Goal: Transaction & Acquisition: Purchase product/service

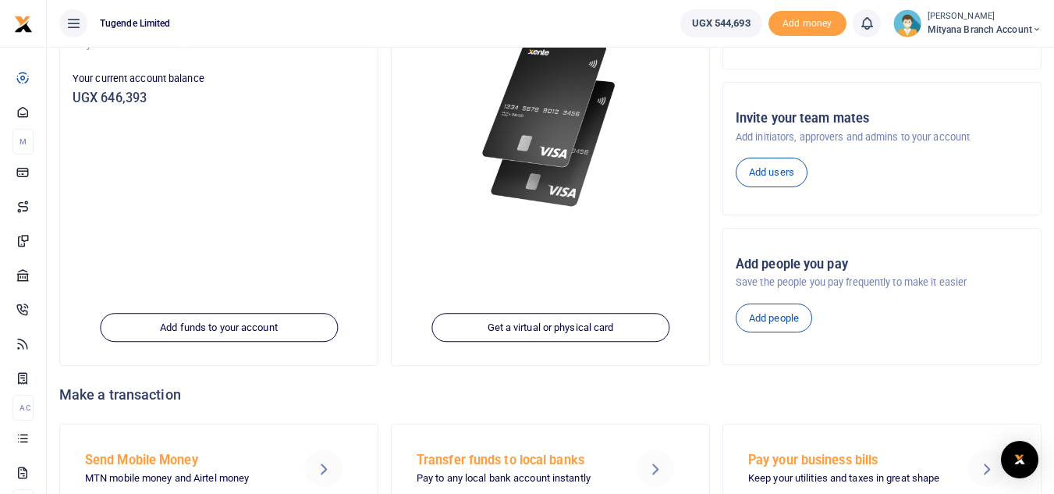
scroll to position [271, 0]
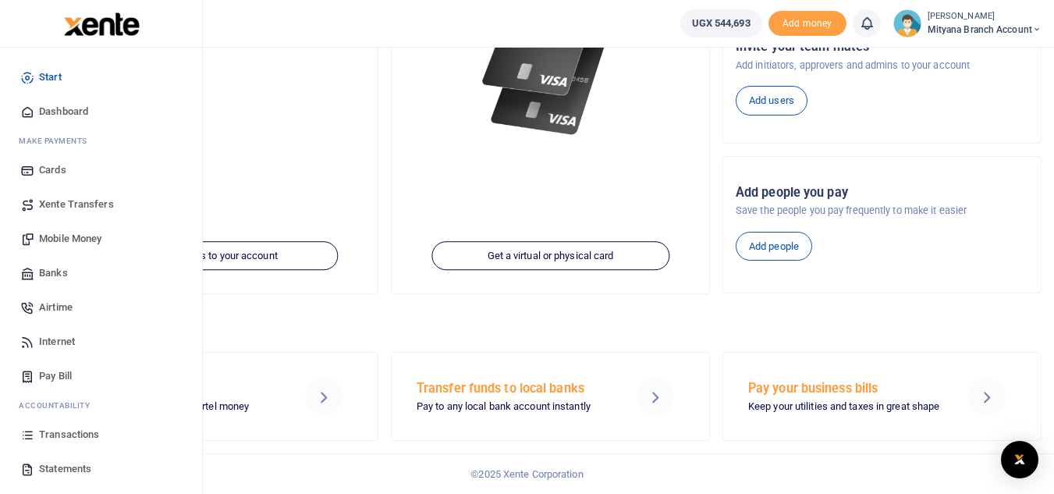
click at [59, 463] on span "Statements" at bounding box center [65, 469] width 52 height 16
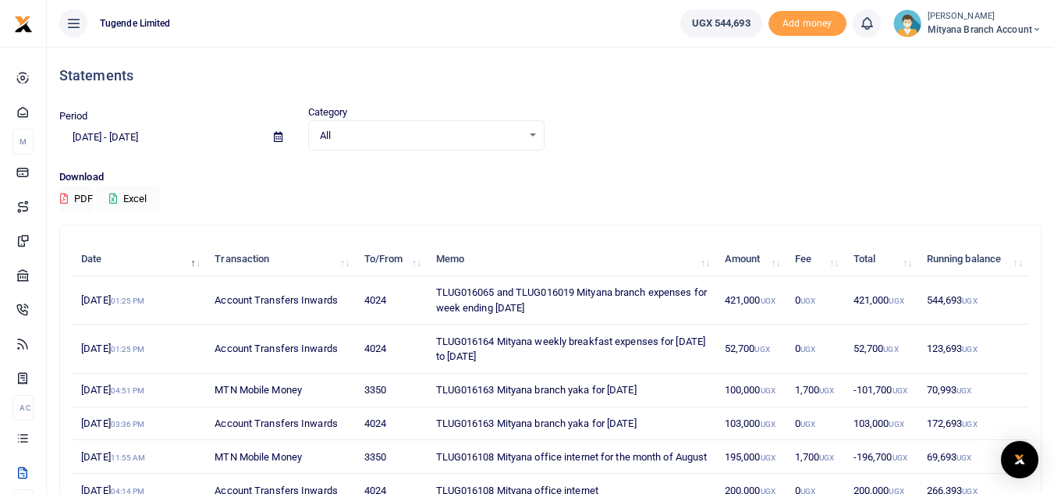
drag, startPoint x: 433, startPoint y: 335, endPoint x: 520, endPoint y: 354, distance: 88.6
click at [520, 354] on td "TLUG016164 Mityana weekly breakfast expenses for [DATE] to [DATE]" at bounding box center [571, 349] width 289 height 48
copy td "TLUG016164 Mityana weekly breakfast expenses for 17th to 23rd Aug 2025"
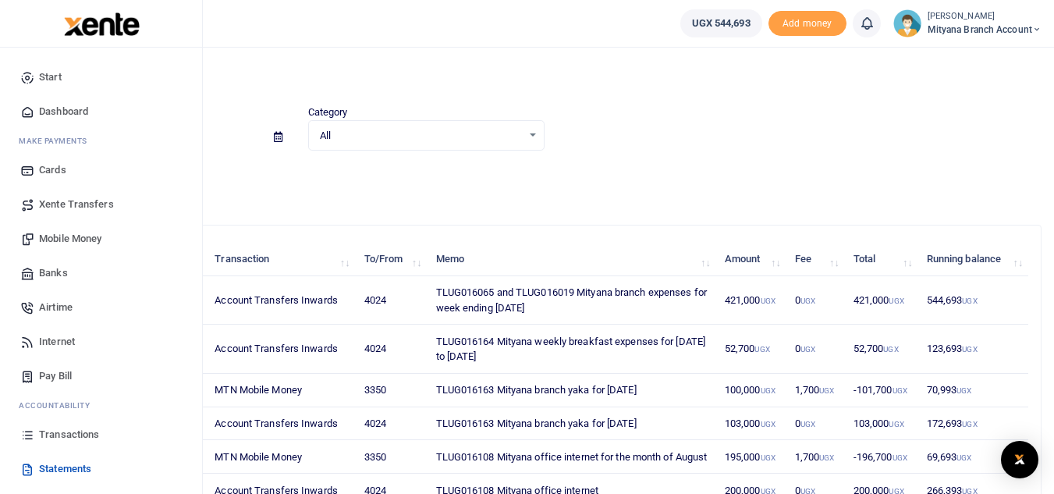
click at [73, 432] on span "Transactions" at bounding box center [69, 435] width 60 height 16
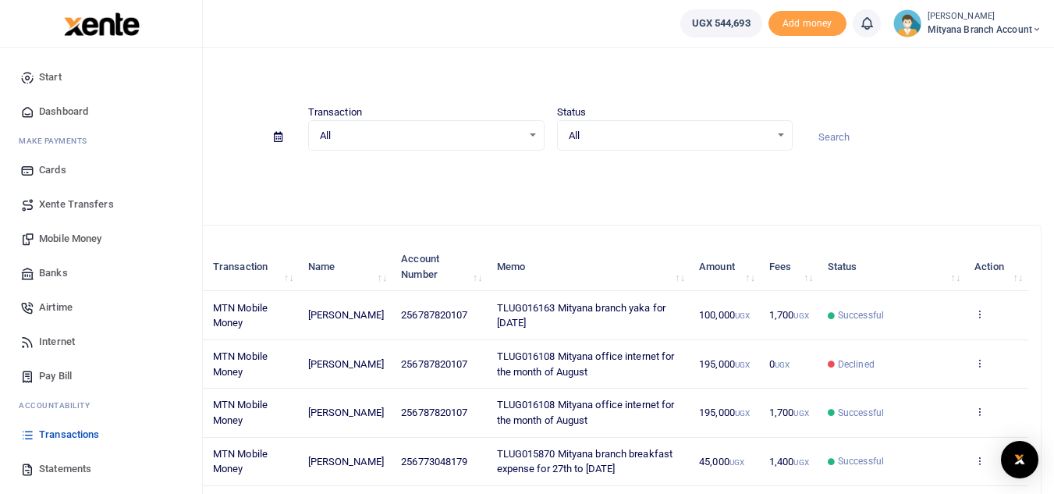
click at [65, 232] on span "Mobile Money" at bounding box center [70, 239] width 62 height 16
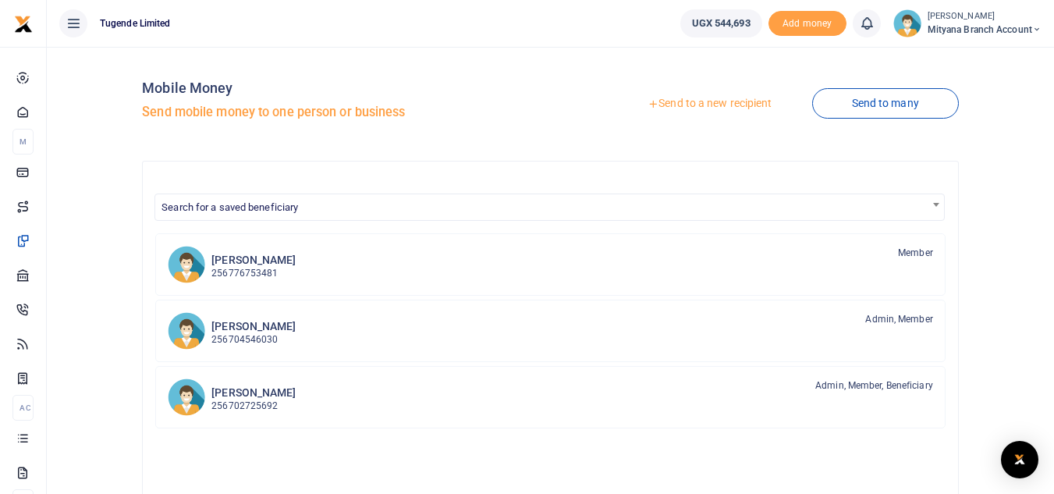
click at [690, 99] on link "Send to a new recipient" at bounding box center [710, 104] width 204 height 28
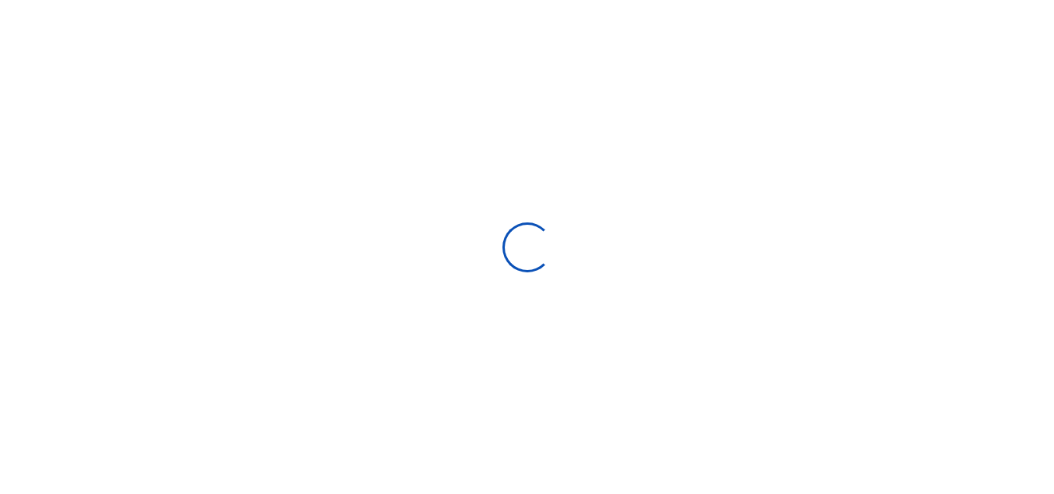
select select "Loading bundles"
select select
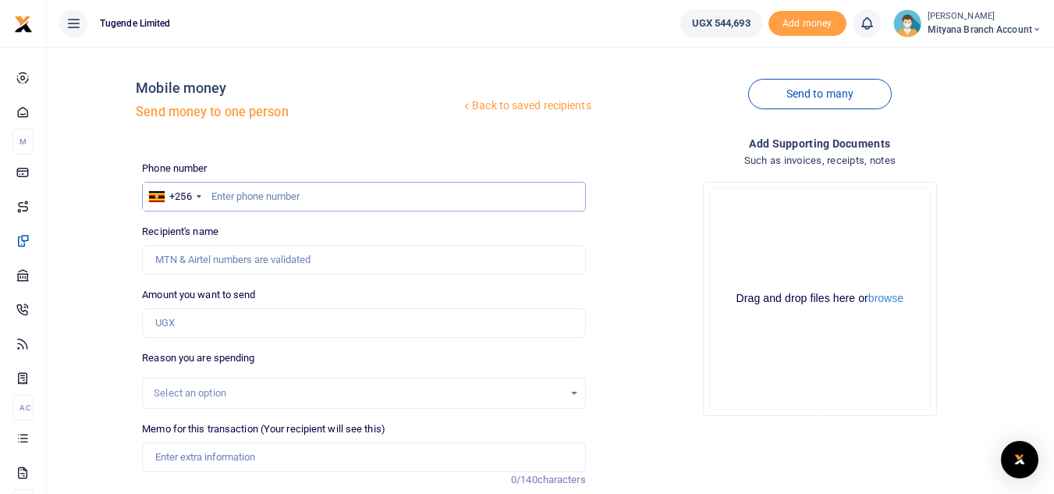
click at [256, 189] on input "text" at bounding box center [363, 197] width 443 height 30
type input "773048179"
type input "[PERSON_NAME]"
type input "773048179"
click at [217, 324] on input "Amount you want to send" at bounding box center [363, 323] width 443 height 30
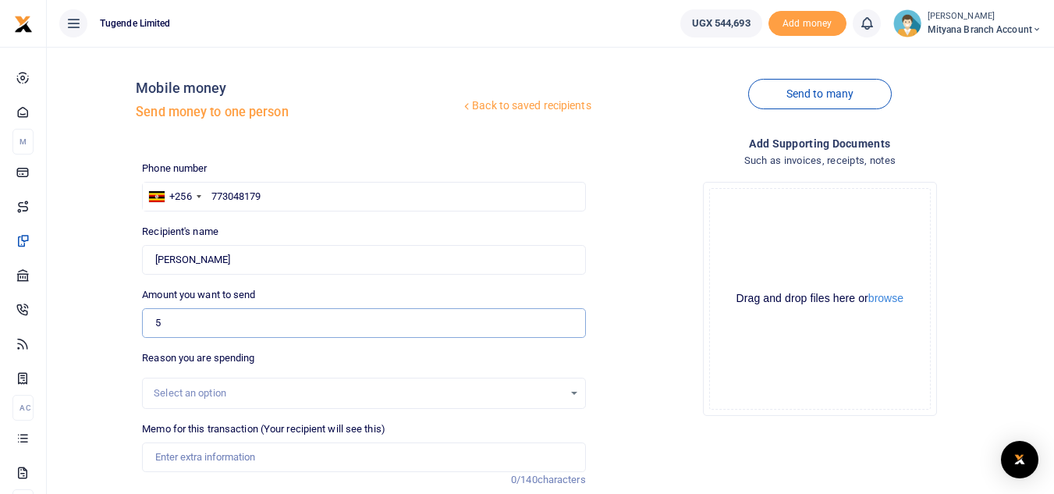
type input "51,000"
click at [204, 452] on input "Memo for this transaction (Your recipient will see this)" at bounding box center [363, 457] width 443 height 30
paste input "TLUG016164 Mityana weekly breakfast expenses for 17th to 23rd Aug 2025"
type input "TLUG016164 Mityana weekly breakfast expenses for 17th to 23rd Aug 2025"
click at [662, 427] on div "Drop your files here Drag and drop files here or browse Powered by Uppy" at bounding box center [819, 298] width 443 height 259
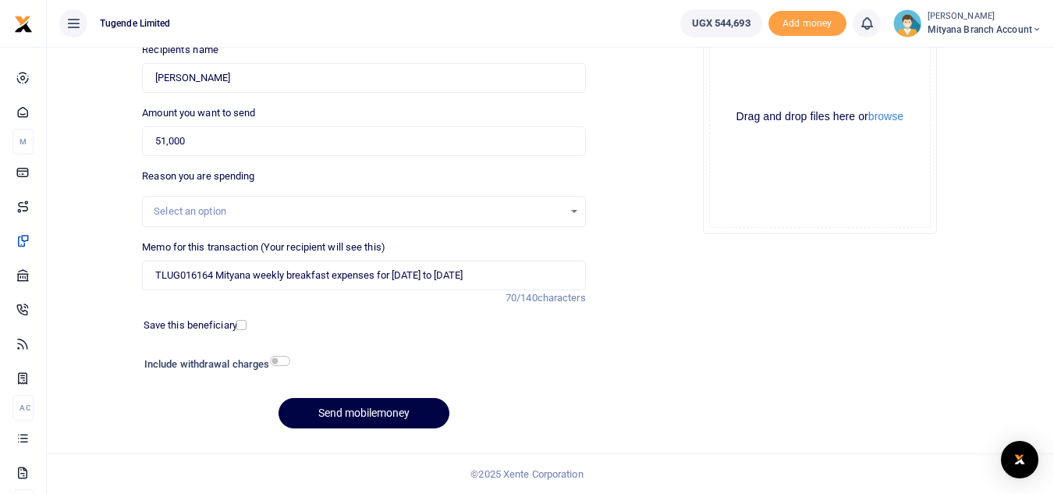
scroll to position [179, 0]
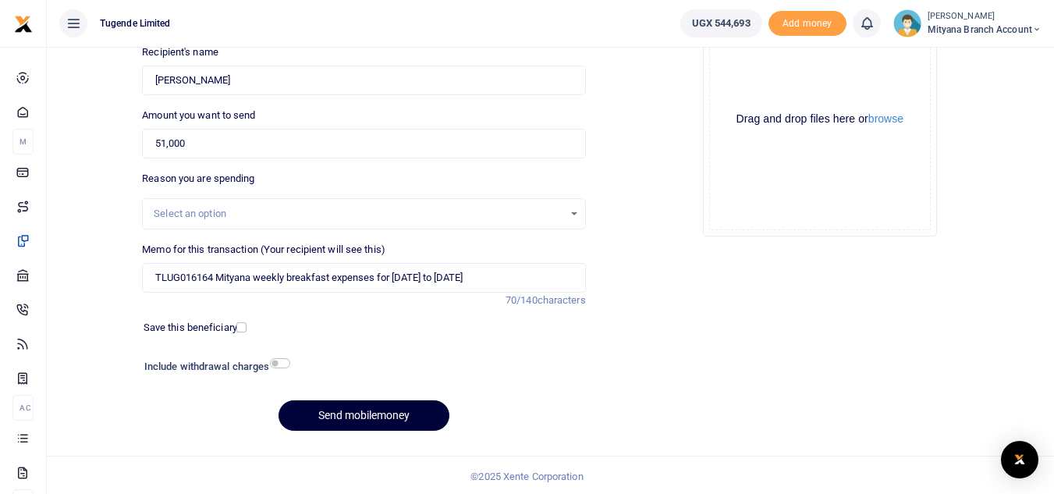
click at [414, 412] on button "Send mobilemoney" at bounding box center [363, 415] width 171 height 30
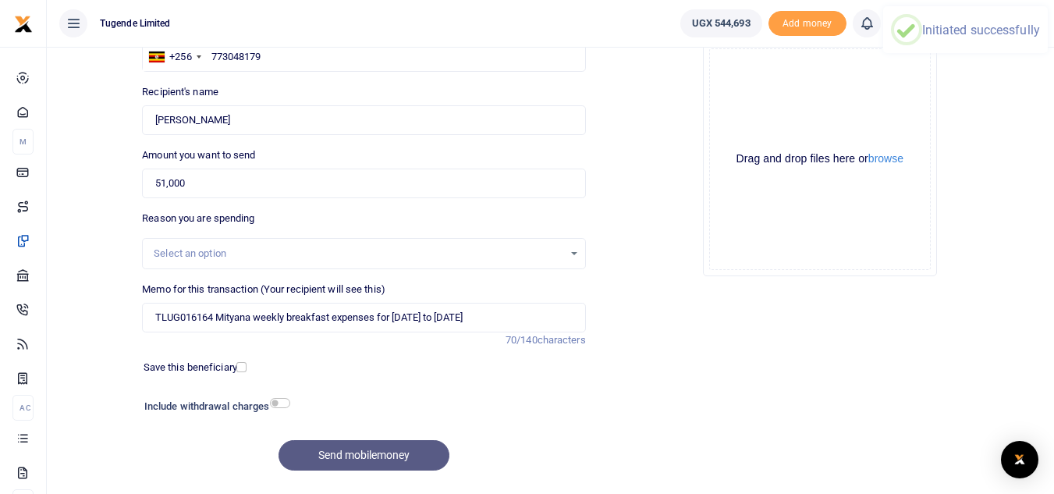
scroll to position [73, 0]
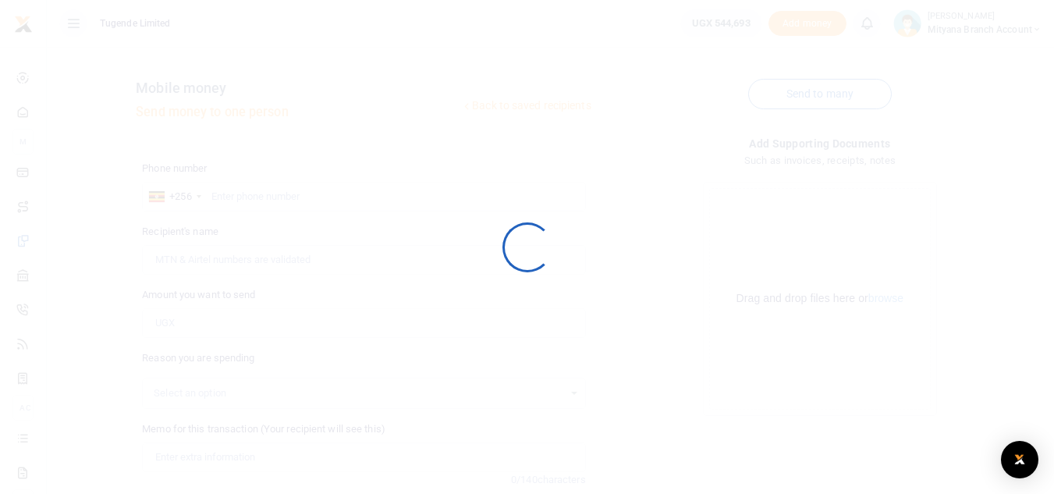
scroll to position [63, 0]
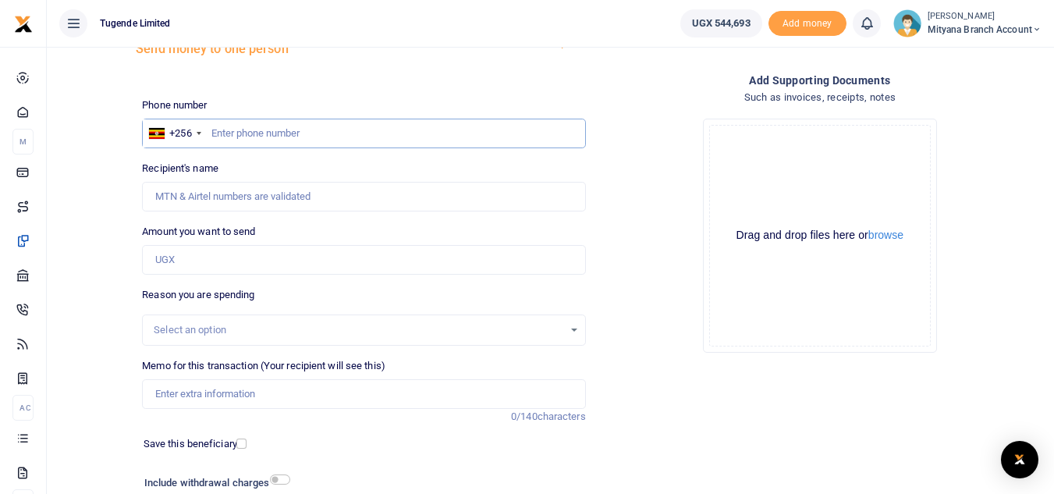
click at [250, 139] on input "text" at bounding box center [363, 134] width 443 height 30
type input "773048179"
type input "Shanitah Lunkuse"
type input "773048179"
click at [218, 256] on input "Amount you want to send" at bounding box center [363, 260] width 443 height 30
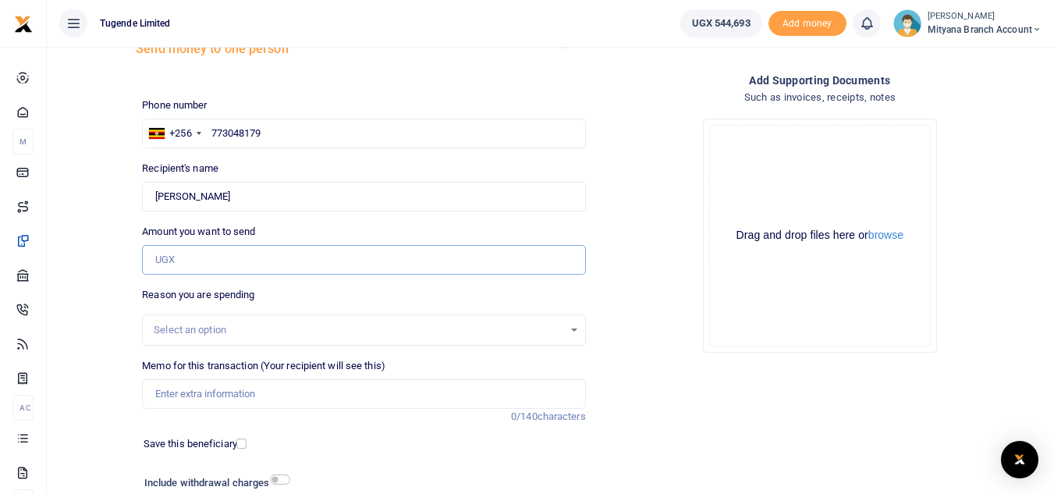
type input "51,000"
click at [230, 392] on input "Memo for this transaction (Your recipient will see this)" at bounding box center [363, 394] width 443 height 30
paste input "TLUG-016019"
click at [183, 392] on input "TLUG-016019" at bounding box center [363, 394] width 443 height 30
type input "TLUG016019 Mityana branch breakfast expense for 10th to 16th Aug 2025"
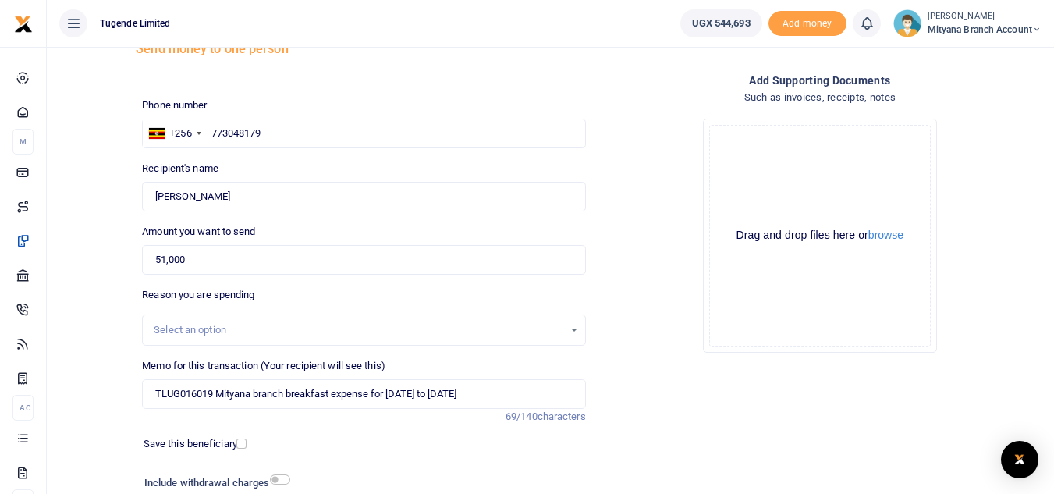
click at [691, 371] on div "Add supporting Documents Such as invoices, receipts, notes Drop your files here…" at bounding box center [820, 316] width 456 height 488
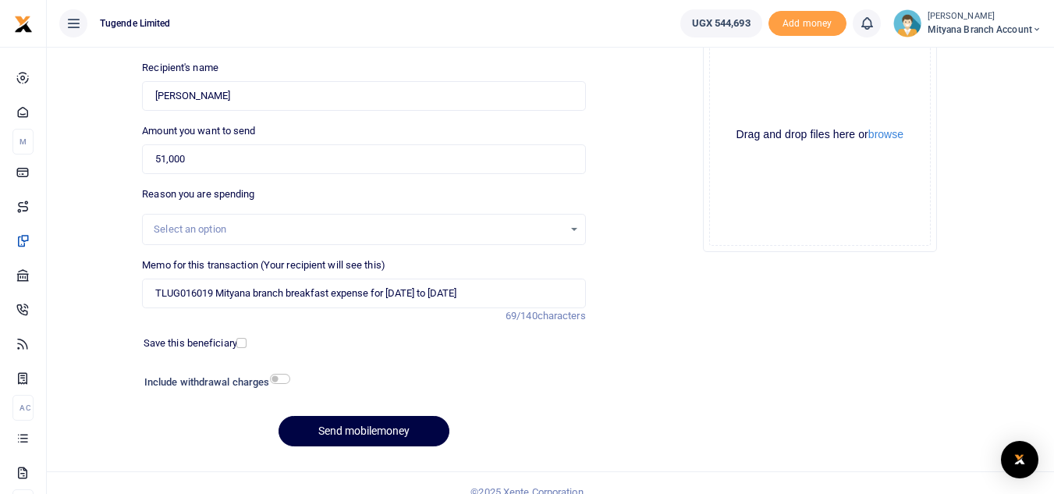
scroll to position [182, 0]
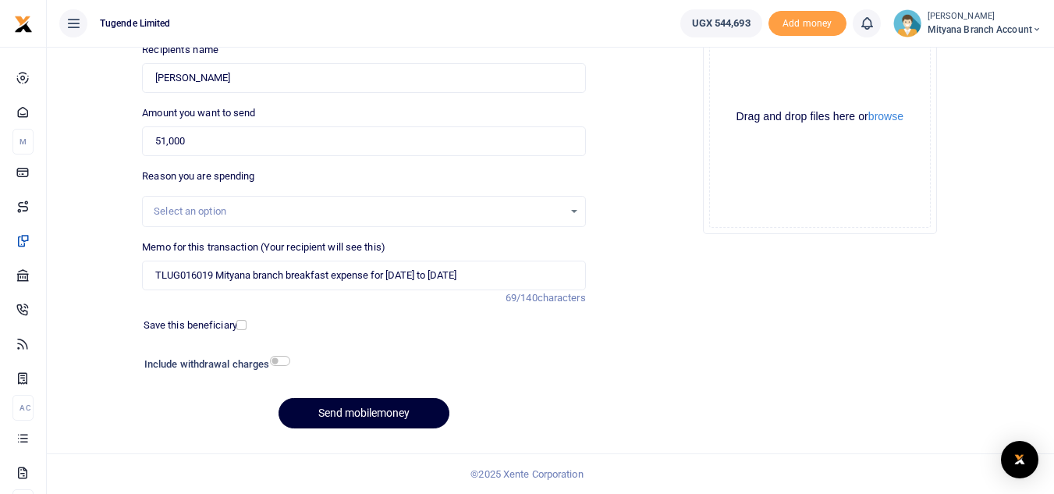
click at [419, 424] on button "Send mobilemoney" at bounding box center [363, 413] width 171 height 30
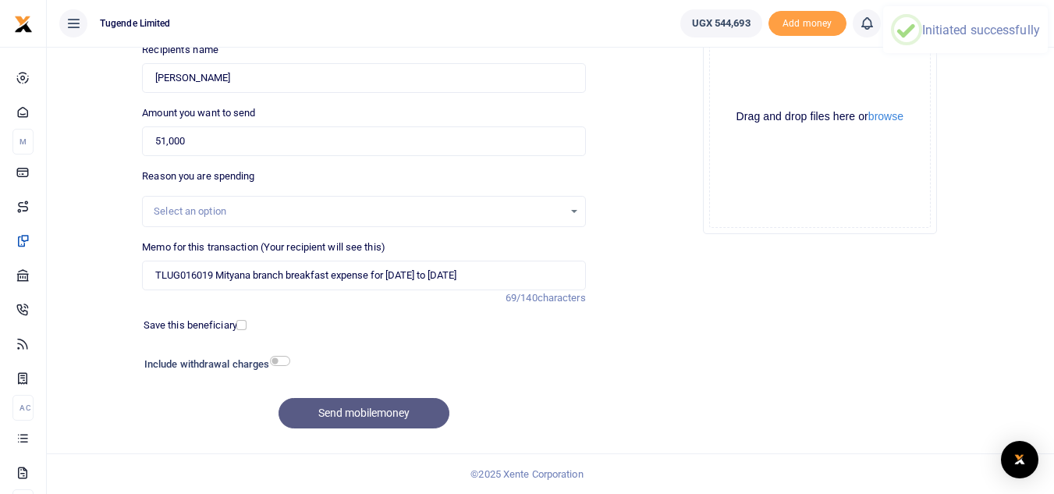
scroll to position [0, 0]
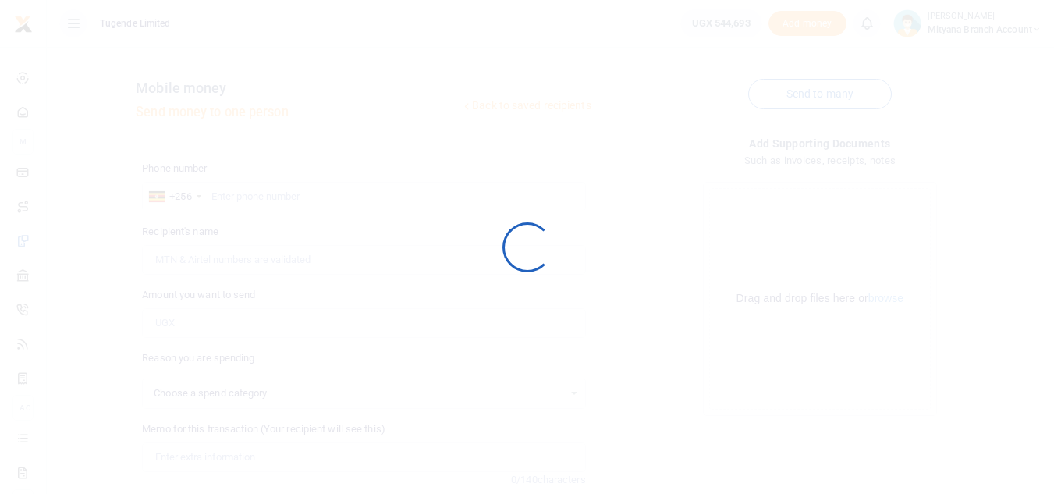
select select
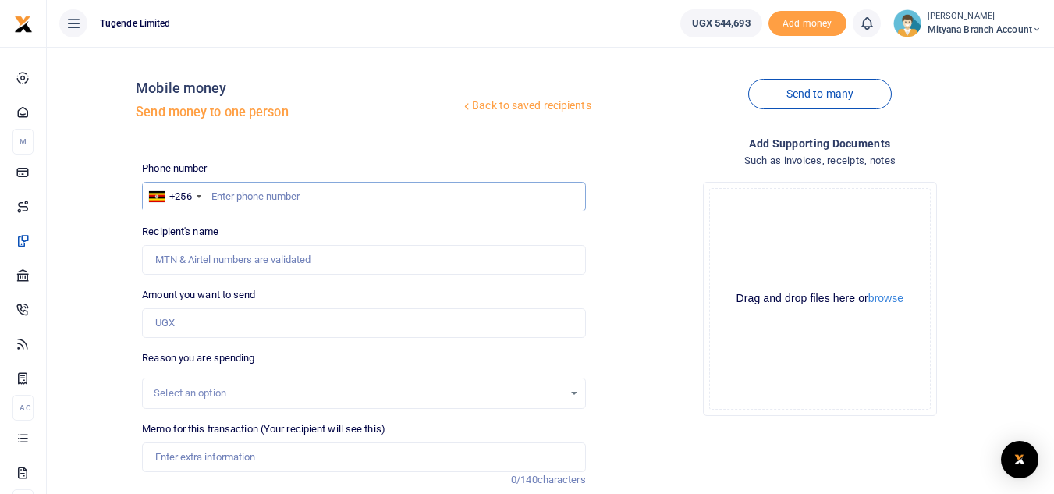
click at [272, 190] on input "text" at bounding box center [363, 197] width 443 height 30
type input "767143665"
click at [208, 320] on input "Amount you want to send" at bounding box center [363, 323] width 443 height 30
type input "Brian Areeba"
paste input "TLUG-016065"
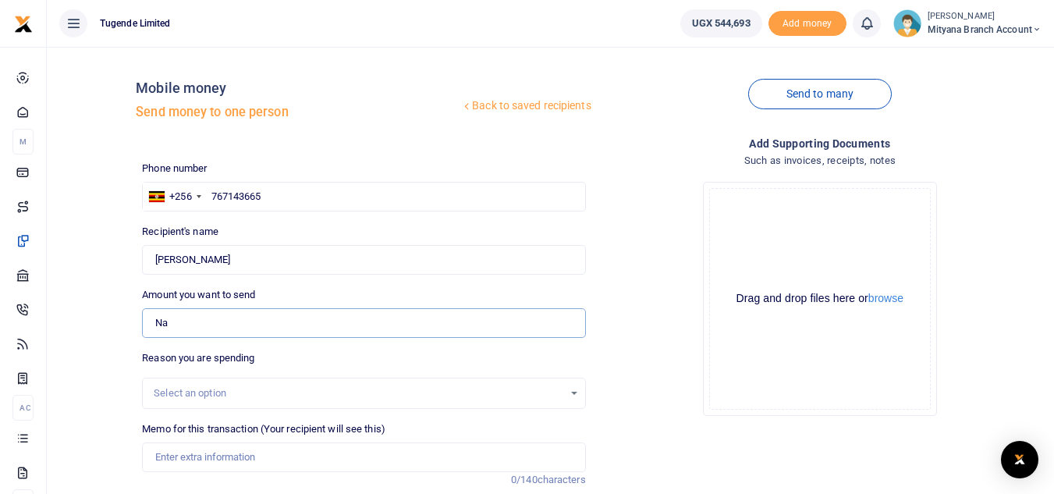
type input "N"
type input "367,000"
click at [203, 456] on input "Memo for this transaction (Your recipient will see this)" at bounding box center [363, 457] width 443 height 30
paste input "TLUG-016065"
click at [679, 391] on div "Drop your files here Drag and drop files here or browse Powered by Uppy" at bounding box center [819, 298] width 443 height 259
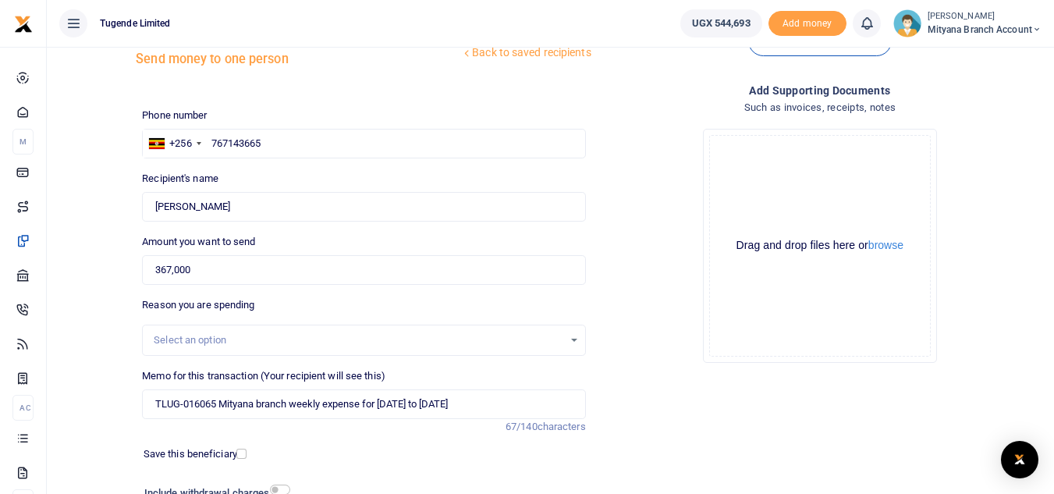
scroll to position [57, 0]
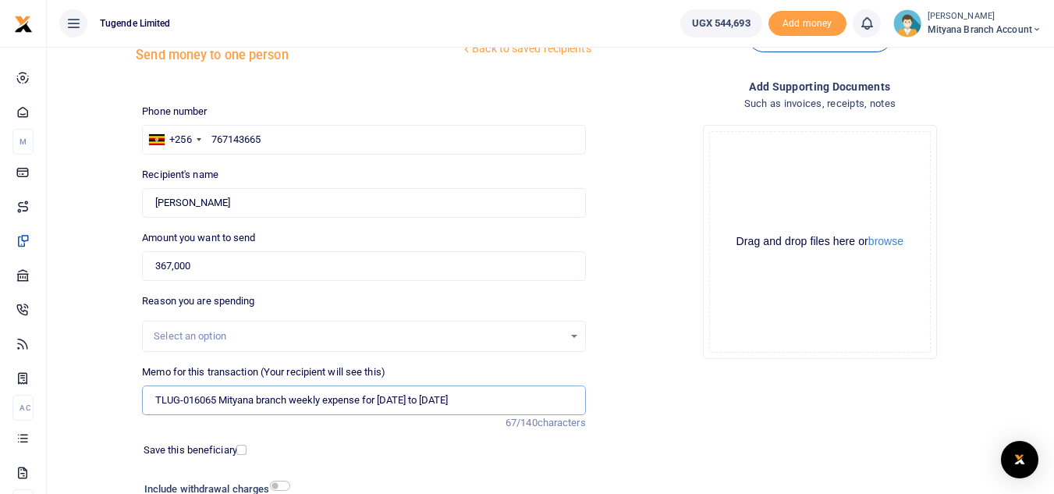
click at [184, 399] on input "TLUG-016065 Mityana branch weekly expense for 10th to 16th Aug 2025" at bounding box center [363, 400] width 443 height 30
type input "TLUG016065 Mityana branch weekly expense for 10th to 16th Aug 2025"
click at [646, 407] on div "Add supporting Documents Such as invoices, receipts, notes Drop your files here…" at bounding box center [820, 322] width 456 height 488
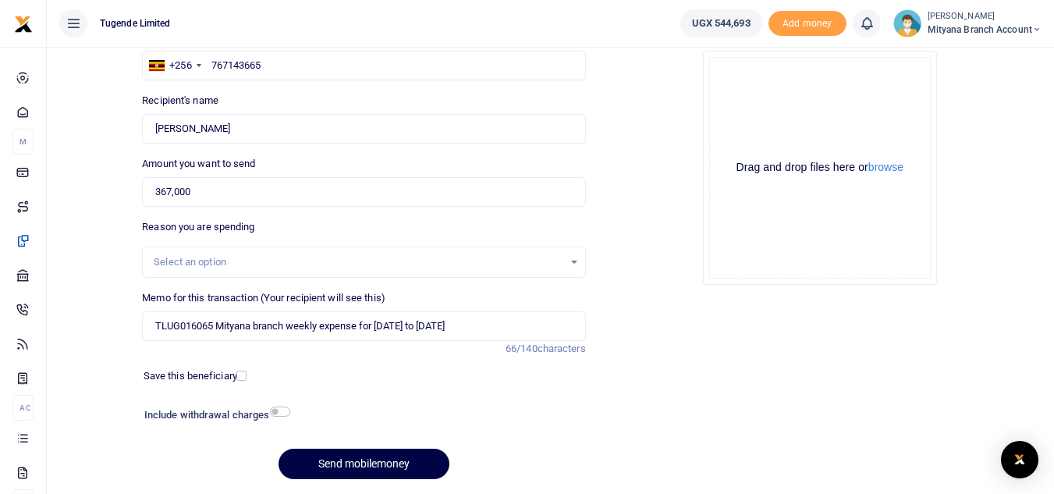
scroll to position [182, 0]
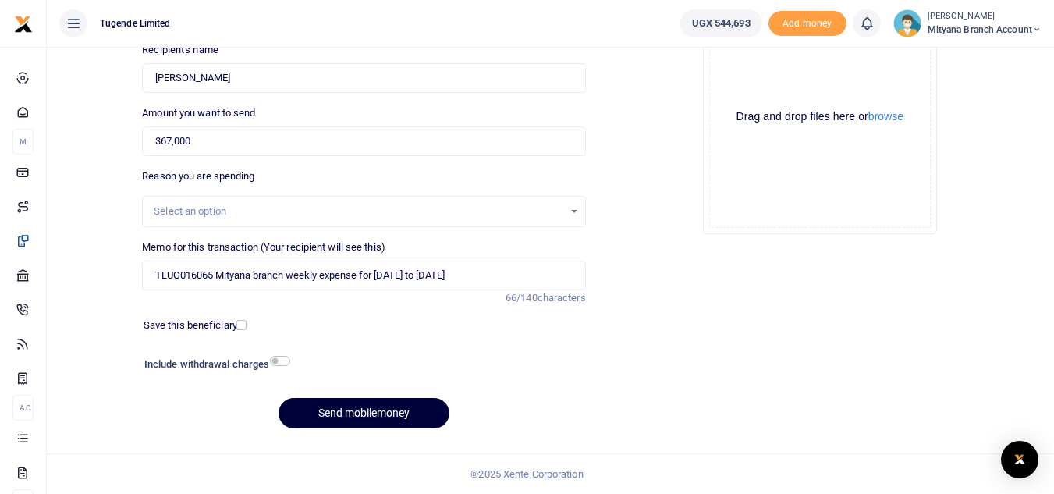
click at [386, 410] on button "Send mobilemoney" at bounding box center [363, 413] width 171 height 30
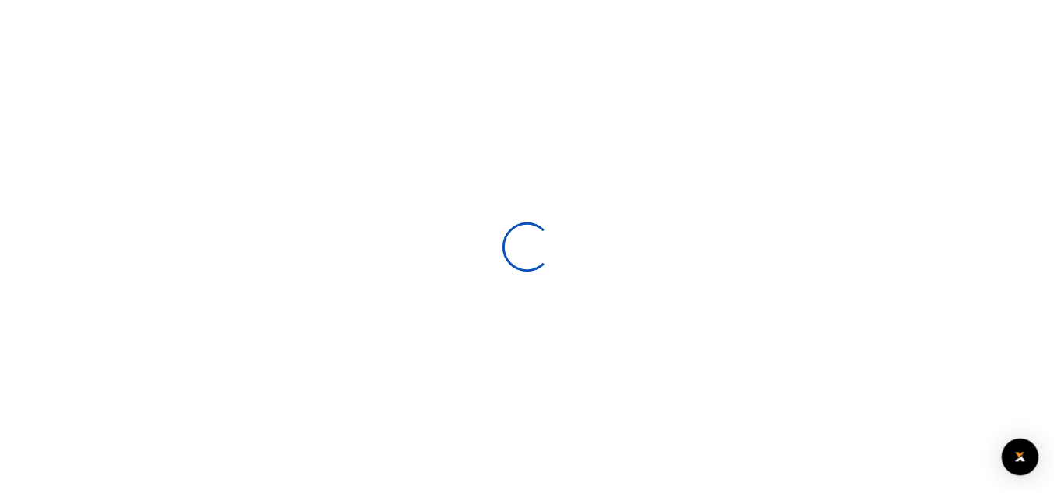
scroll to position [152, 0]
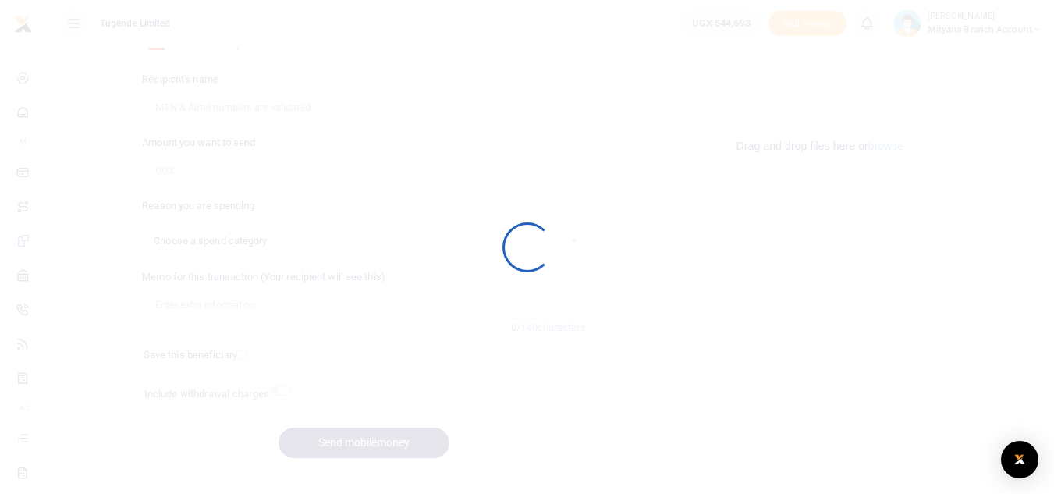
select select
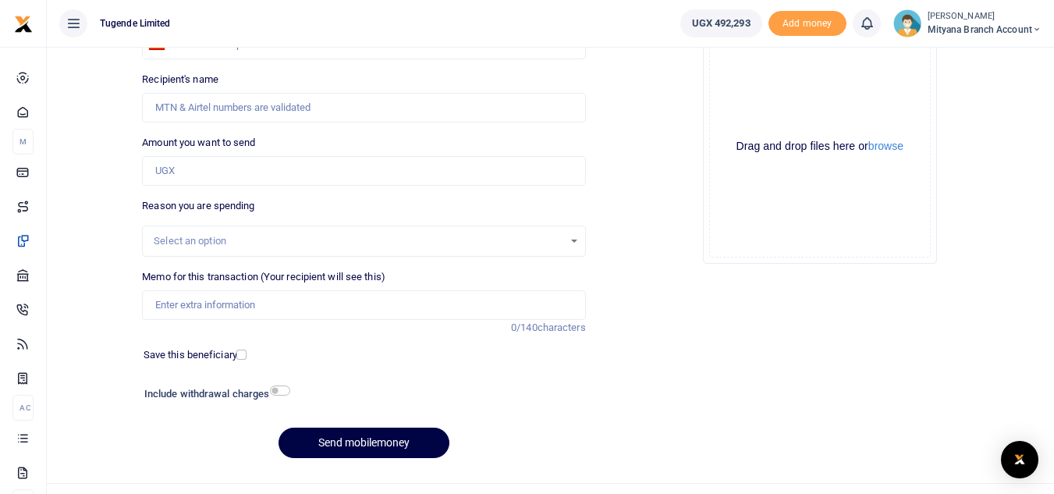
scroll to position [182, 0]
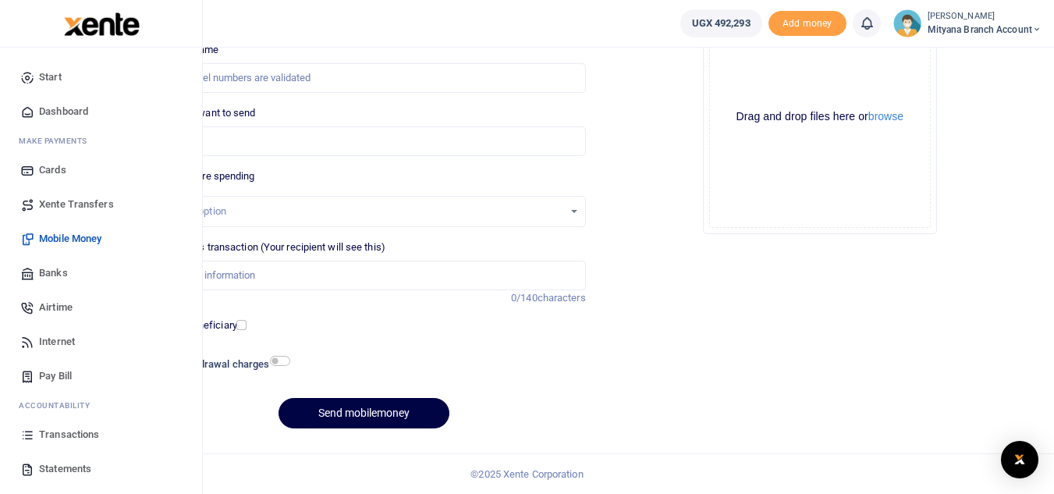
click at [65, 432] on span "Transactions" at bounding box center [69, 435] width 60 height 16
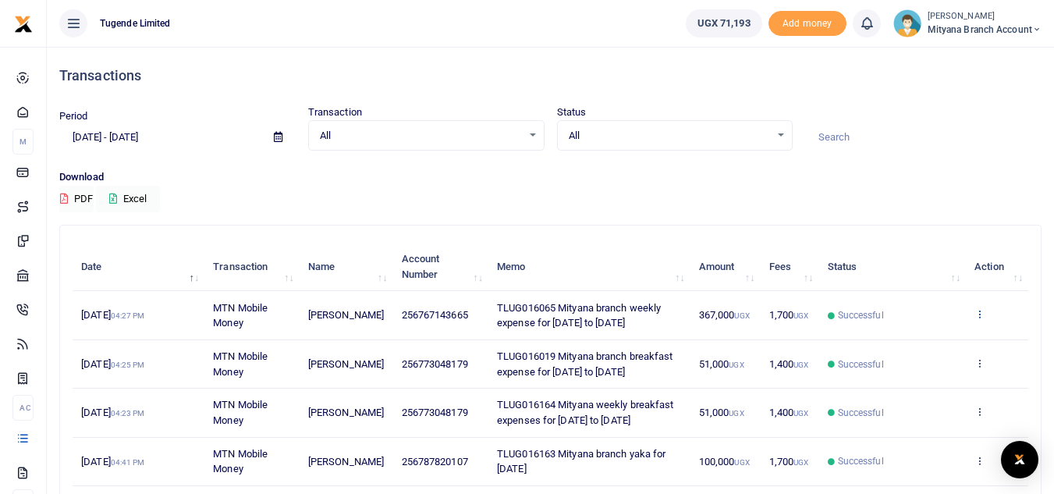
click at [976, 317] on icon at bounding box center [979, 313] width 10 height 11
click at [920, 371] on link "Send again" at bounding box center [921, 375] width 123 height 22
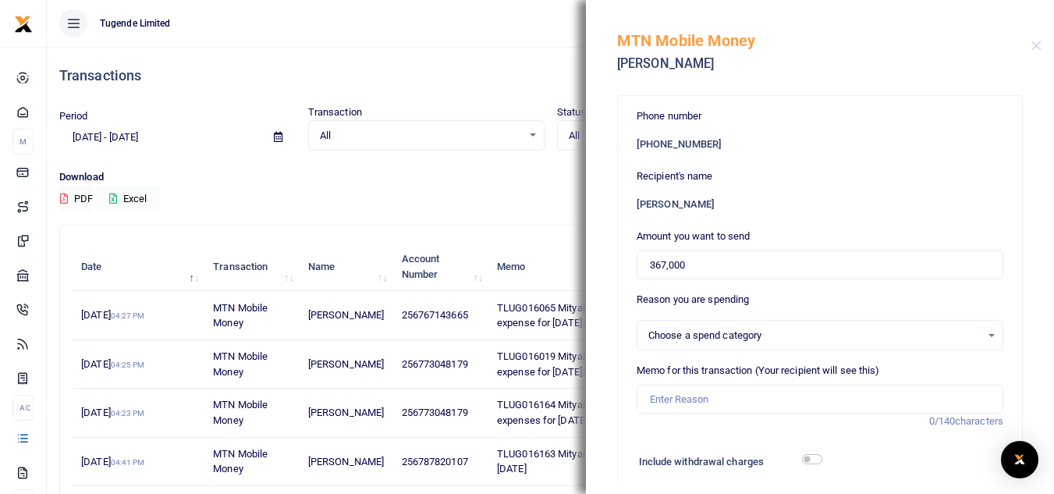
select select
click at [534, 165] on div "Period 07/28/2025 - 08/26/2025 Transaction All Select an option... All Airtime …" at bounding box center [550, 137] width 995 height 65
click at [1034, 45] on button "Close" at bounding box center [1036, 46] width 10 height 10
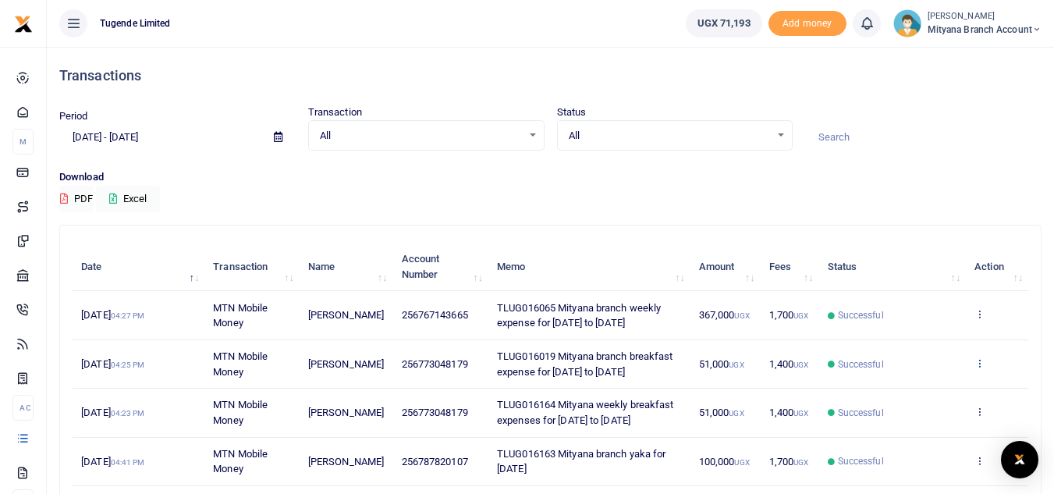
click at [976, 360] on icon at bounding box center [979, 362] width 10 height 11
click at [928, 418] on link "Send again" at bounding box center [921, 424] width 123 height 22
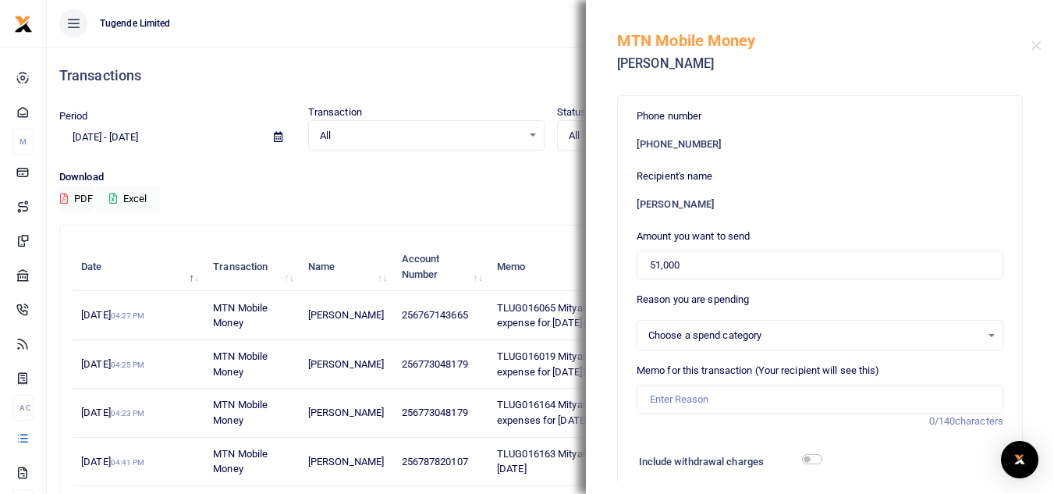
select select
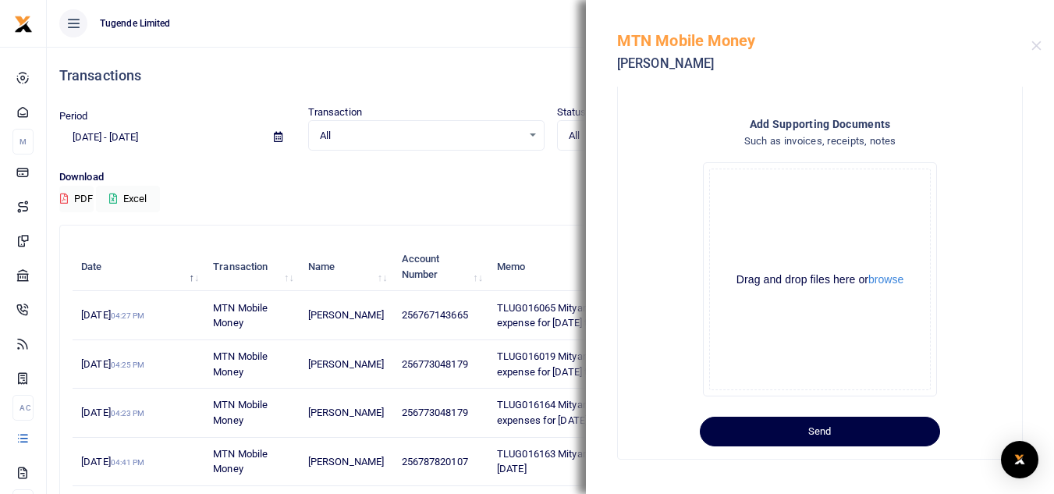
scroll to position [383, 0]
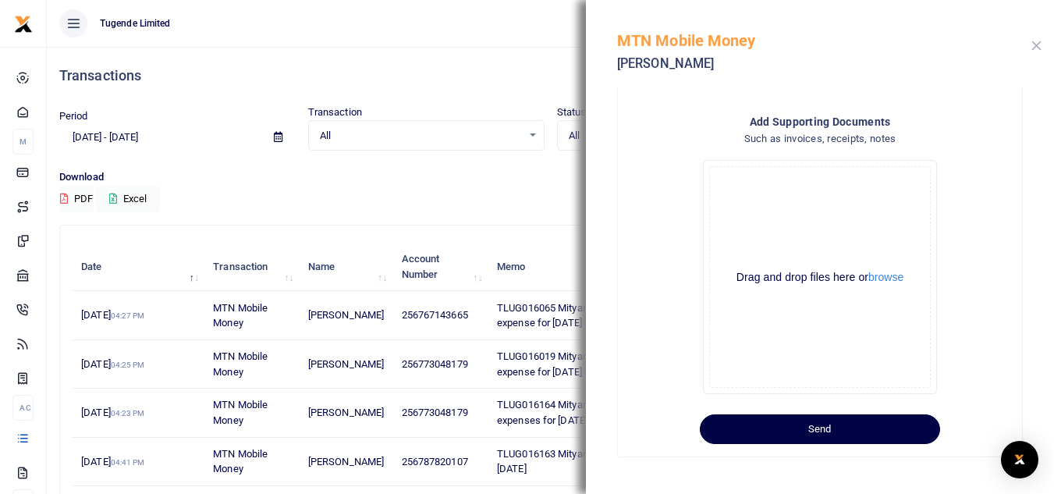
click at [1034, 44] on button "Close" at bounding box center [1036, 46] width 10 height 10
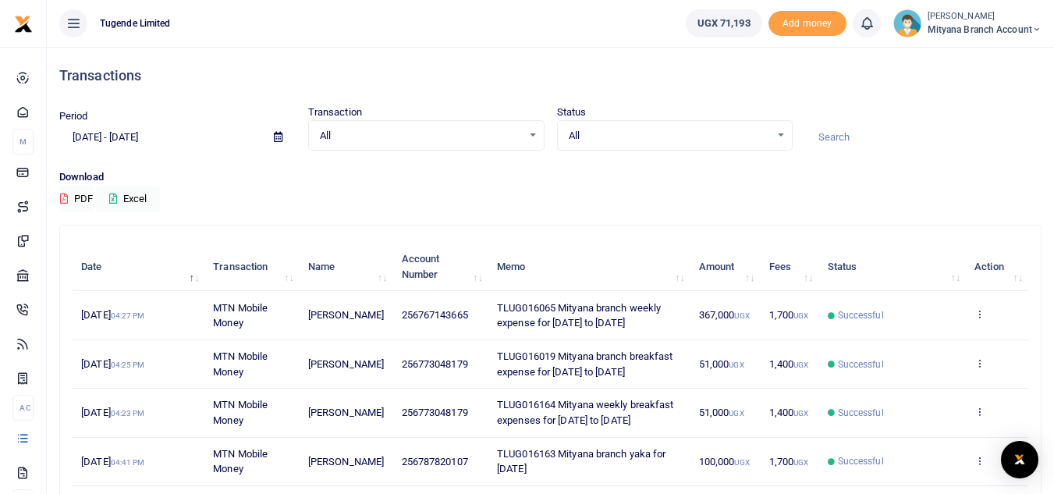
click at [974, 361] on td "View details Send again" at bounding box center [997, 364] width 62 height 48
click at [983, 361] on icon at bounding box center [979, 362] width 10 height 11
click at [912, 383] on link "View details" at bounding box center [921, 389] width 123 height 22
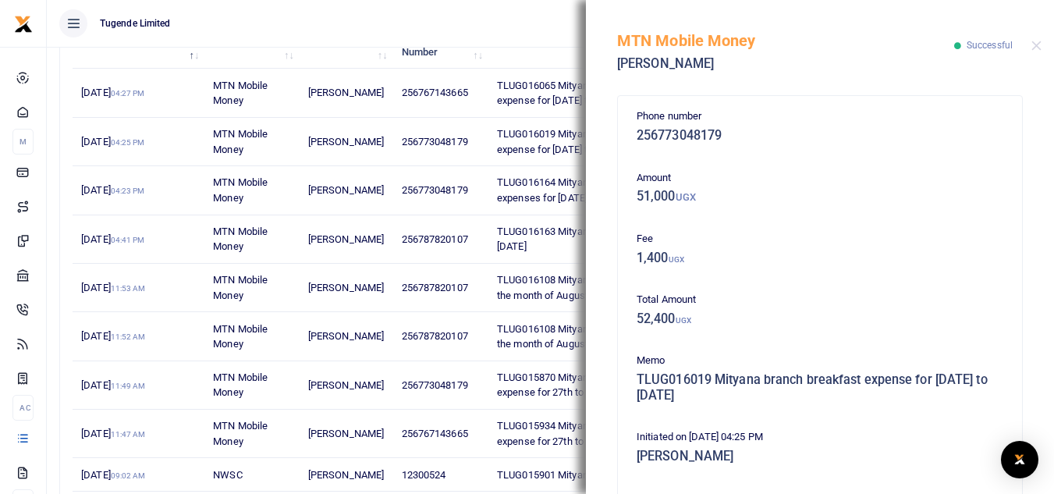
scroll to position [250, 0]
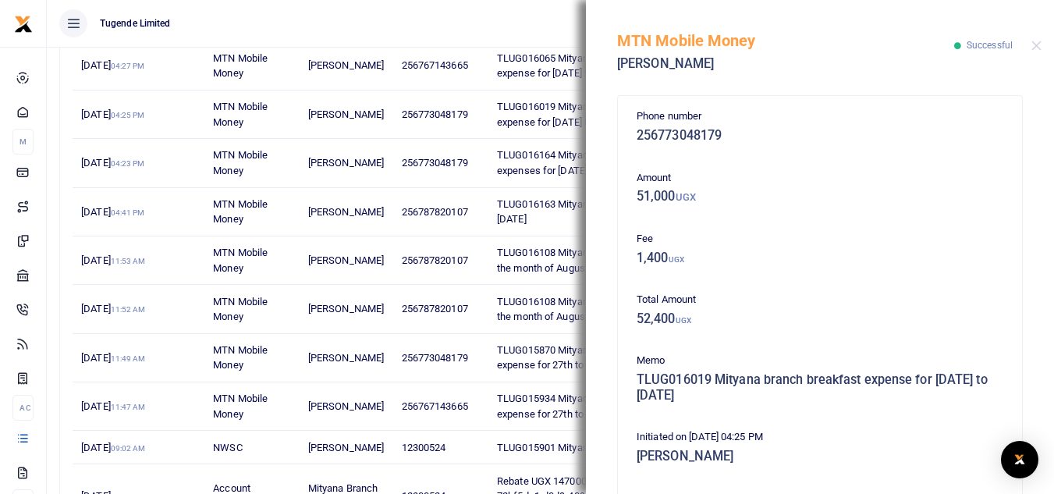
click at [1039, 303] on div "Phone number 256773048179 Amount 51,000 UGX Fee 1,400 UGX Total Amount 52,400 U…" at bounding box center [820, 290] width 468 height 407
click at [1041, 328] on div "Phone number 256773048179 Amount 51,000 UGX Fee 1,400 UGX Total Amount 52,400 U…" at bounding box center [820, 290] width 468 height 407
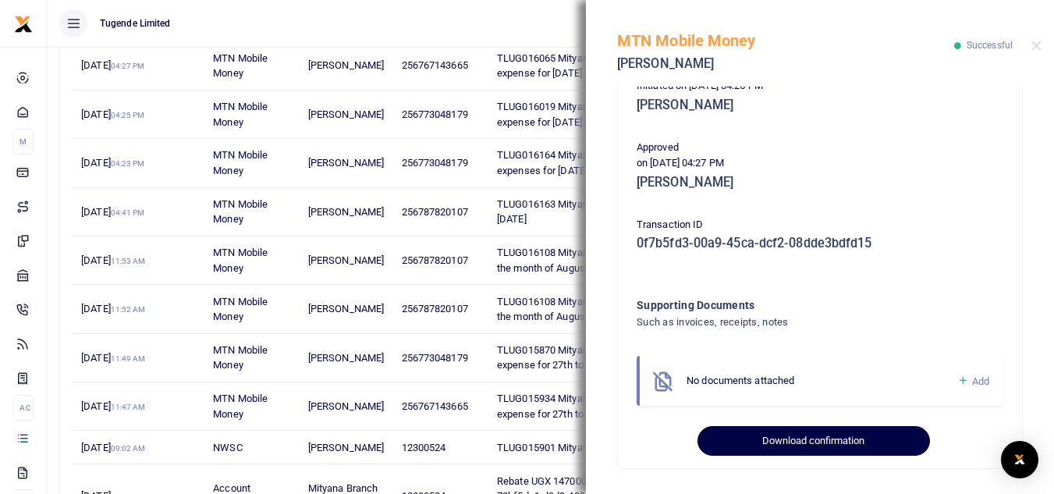
click at [826, 439] on button "Download confirmation" at bounding box center [813, 441] width 232 height 30
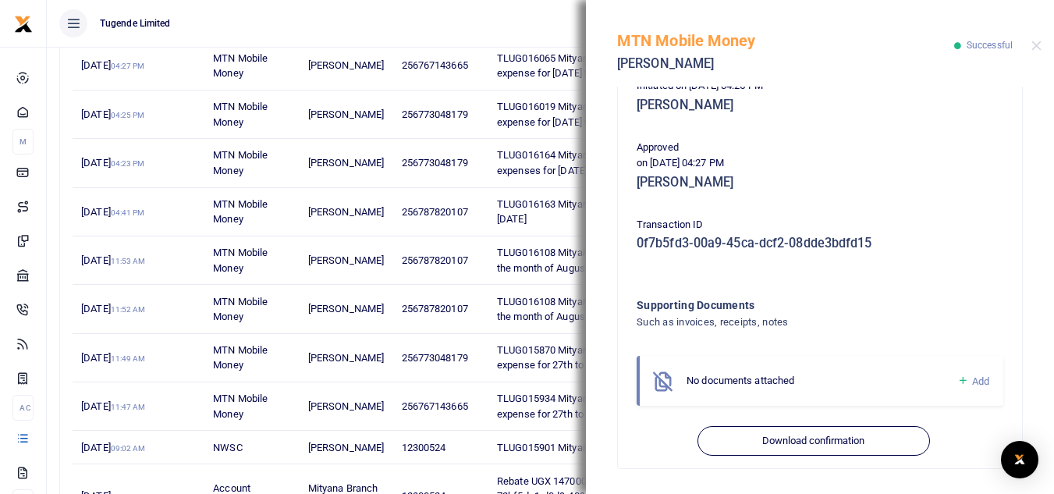
click at [559, 222] on td "TLUG016163 Mityana branch yaka for August 2025" at bounding box center [589, 212] width 202 height 48
click at [1034, 47] on button "Close" at bounding box center [1036, 46] width 10 height 10
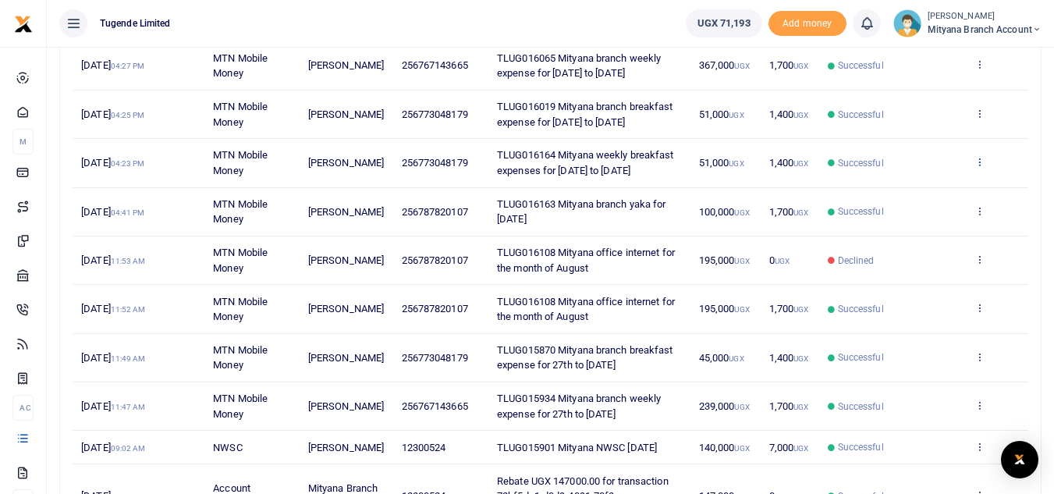
click at [982, 162] on icon at bounding box center [979, 161] width 10 height 11
click at [921, 190] on link "View details" at bounding box center [921, 188] width 123 height 22
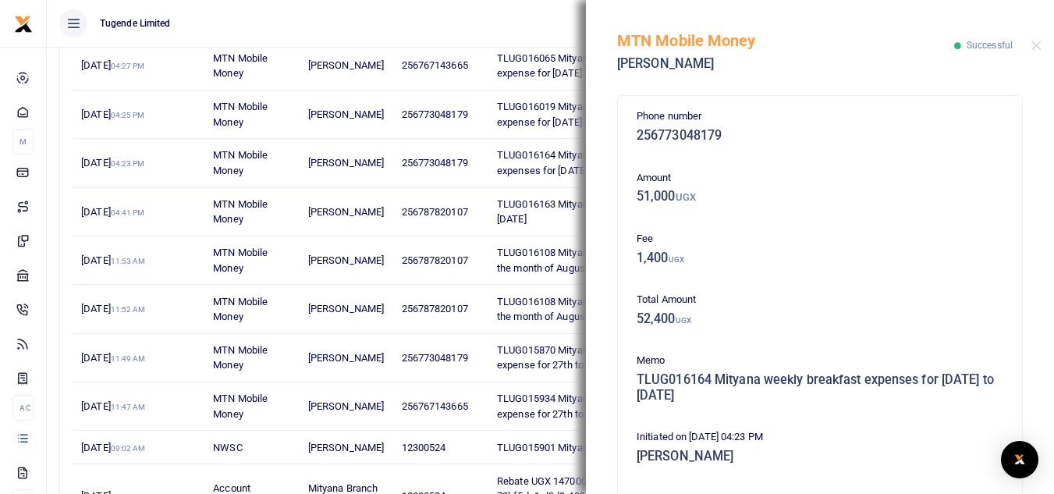
click at [729, 288] on div "Phone number 256773048179 Amount 51,000 UGX Fee 1,400 UGX Total Amount 52,400 U…" at bounding box center [819, 457] width 379 height 698
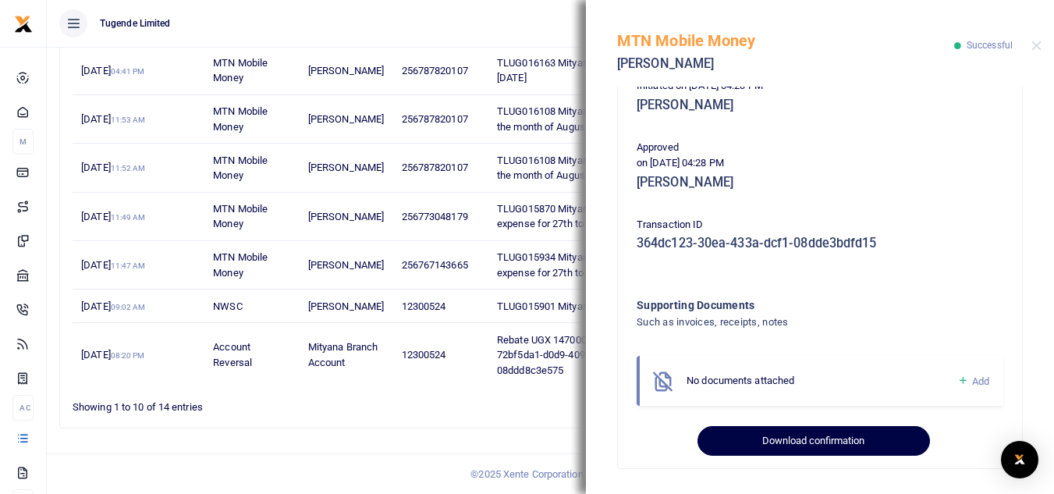
click at [856, 445] on button "Download confirmation" at bounding box center [813, 441] width 232 height 30
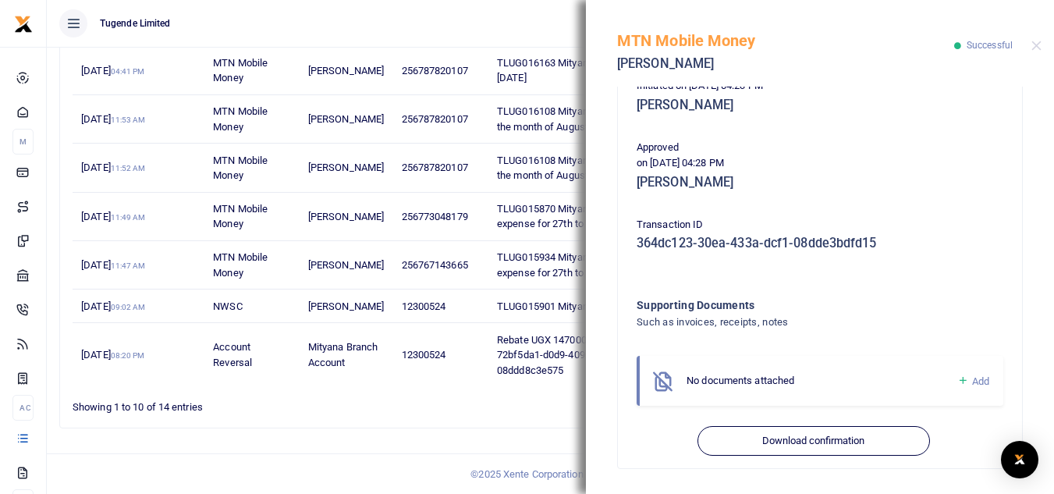
click at [545, 267] on td "TLUG015934 Mityana branch weekly expense for 27th to 02nd August 2025" at bounding box center [589, 265] width 202 height 48
click at [1034, 51] on div "MTN Mobile Money Shanitah Lunkuse Successful" at bounding box center [820, 43] width 468 height 87
click at [1037, 47] on button "Close" at bounding box center [1036, 46] width 10 height 10
